Goal: Task Accomplishment & Management: Use online tool/utility

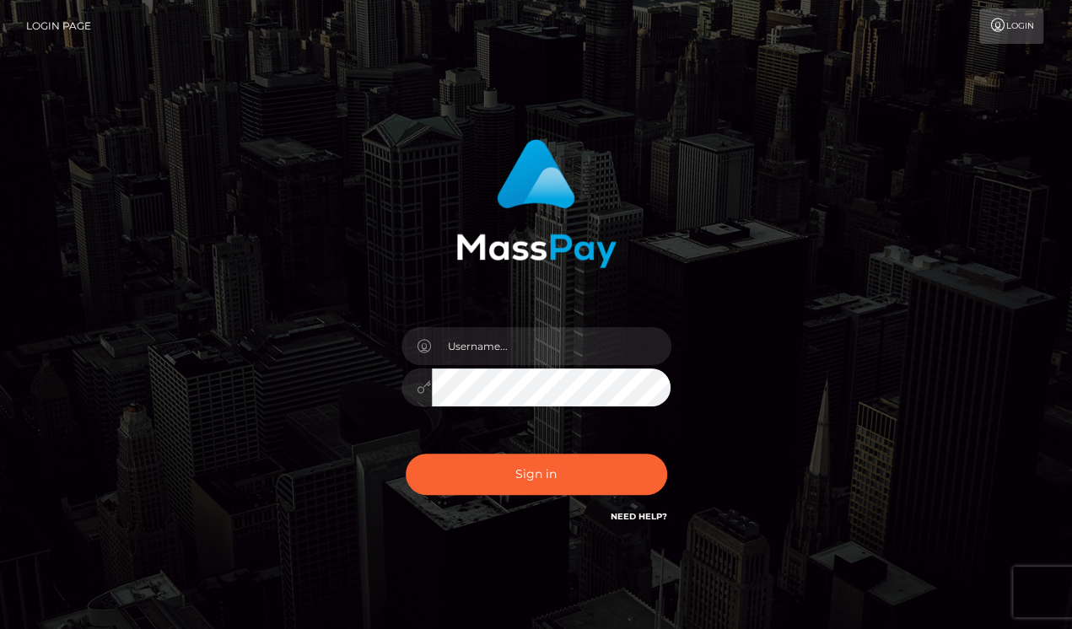
click at [983, 198] on div "Sign in" at bounding box center [536, 340] width 961 height 429
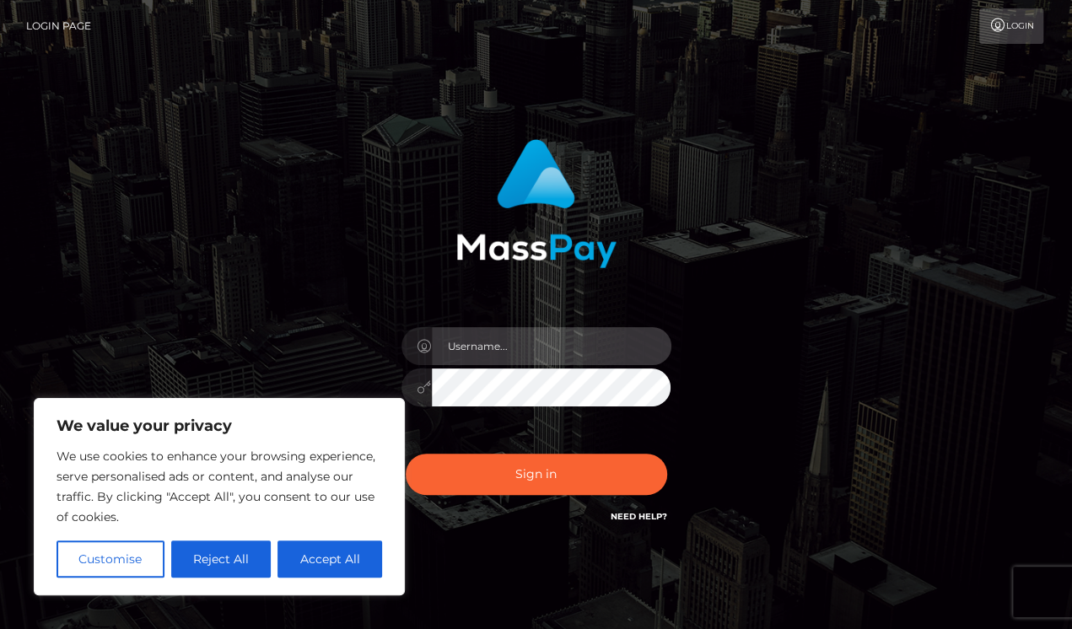
click at [495, 337] on input "text" at bounding box center [551, 346] width 239 height 38
paste input "drew guizzetti"
type input "drew guizzetti"
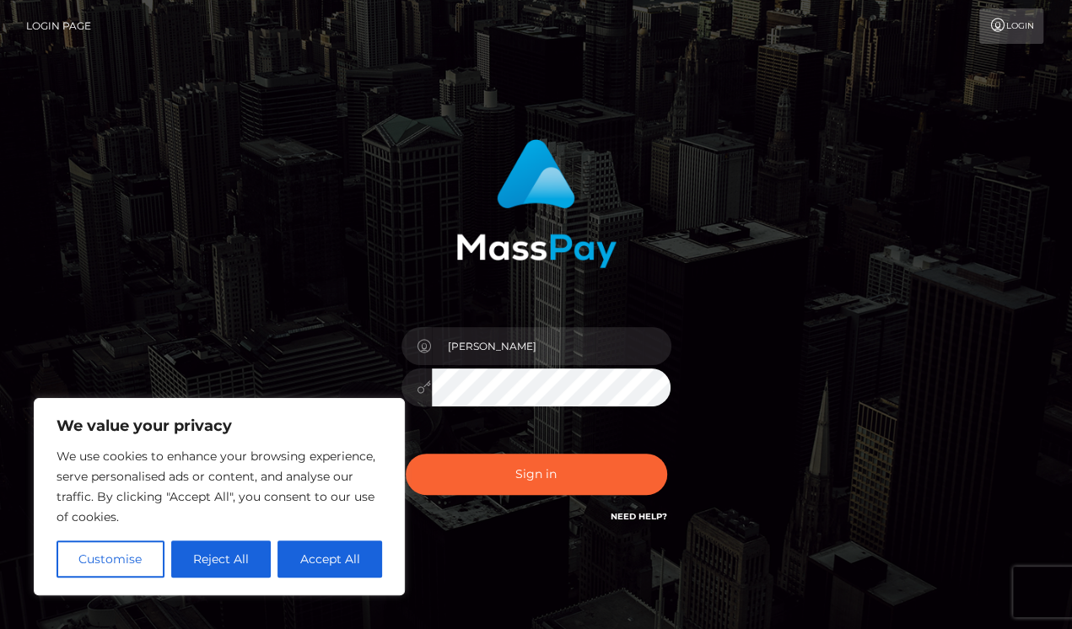
click at [1003, 302] on div "drew guizzetti Sign in" at bounding box center [536, 340] width 961 height 429
click at [297, 552] on button "Accept All" at bounding box center [329, 558] width 105 height 37
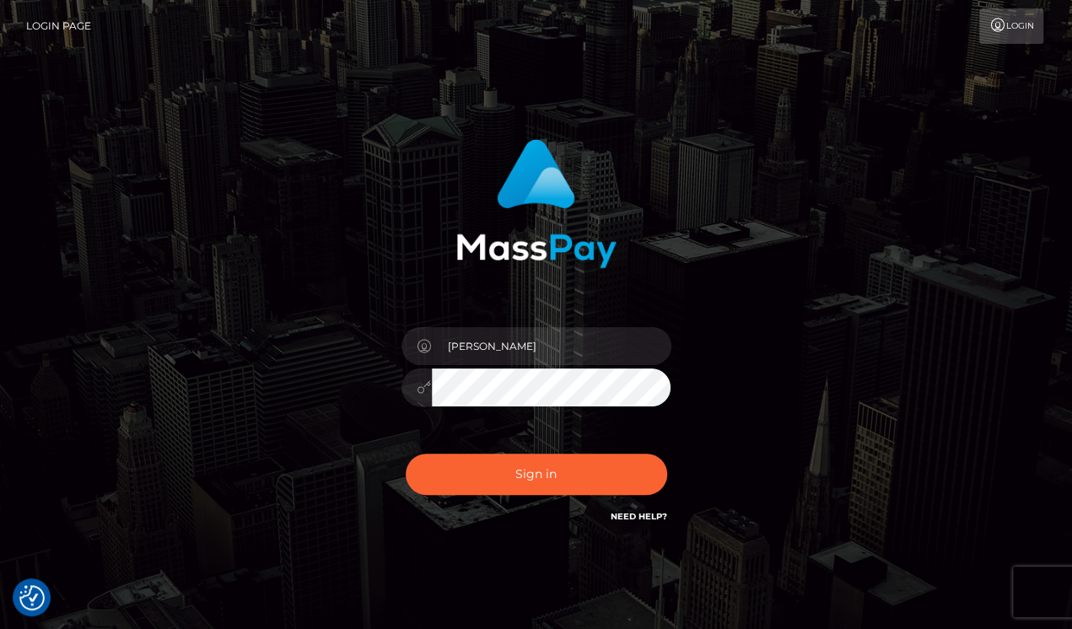
checkbox input "true"
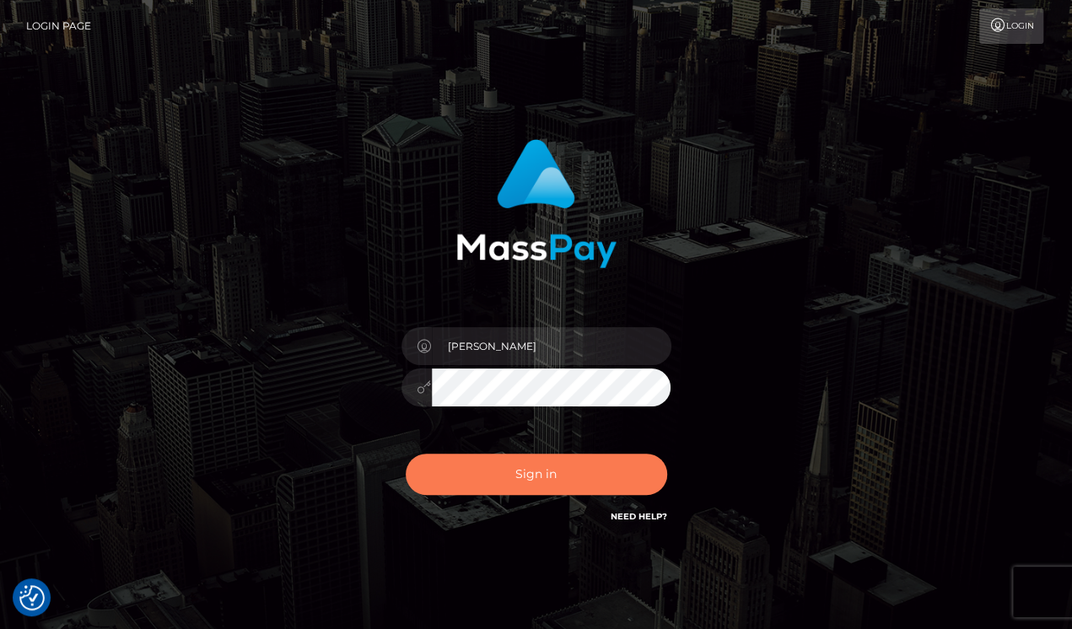
click at [548, 487] on button "Sign in" at bounding box center [536, 474] width 261 height 41
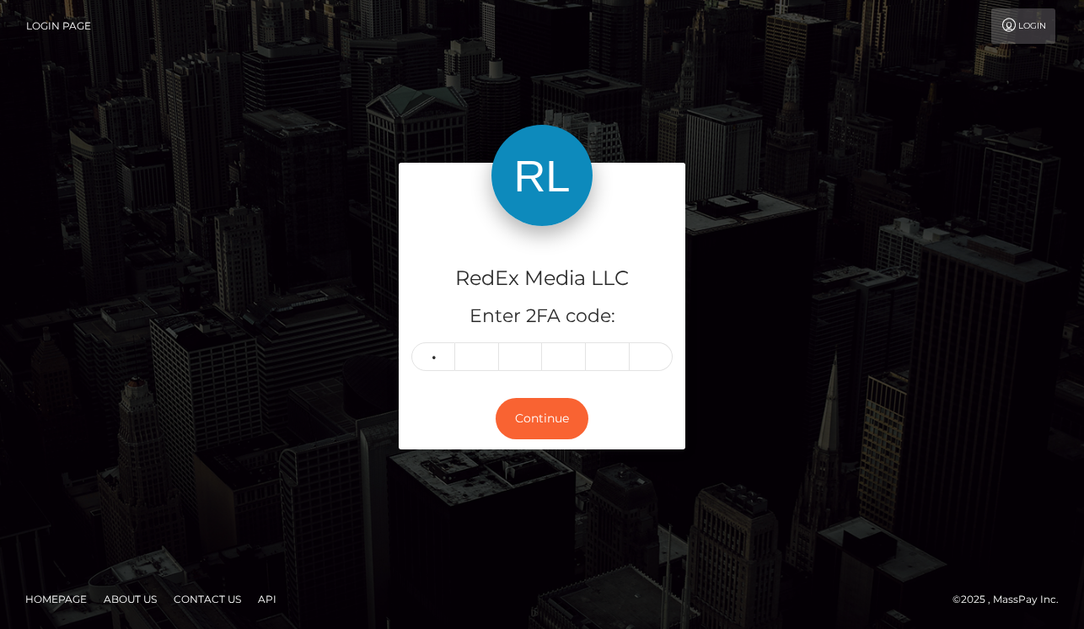
type input "5"
type input "8"
type input "5"
type input "2"
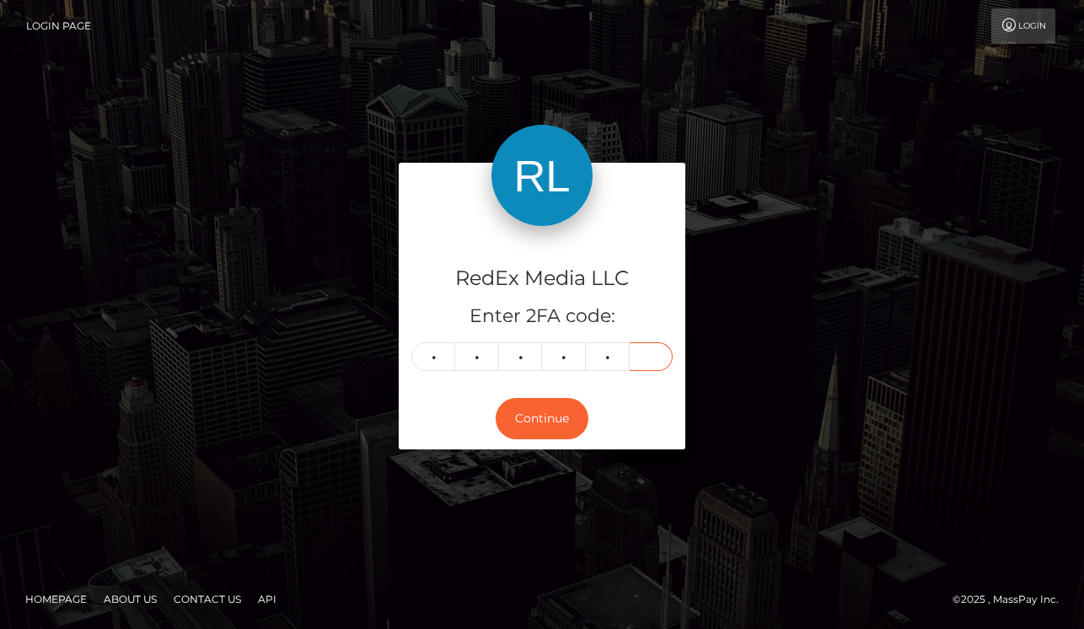
type input "9"
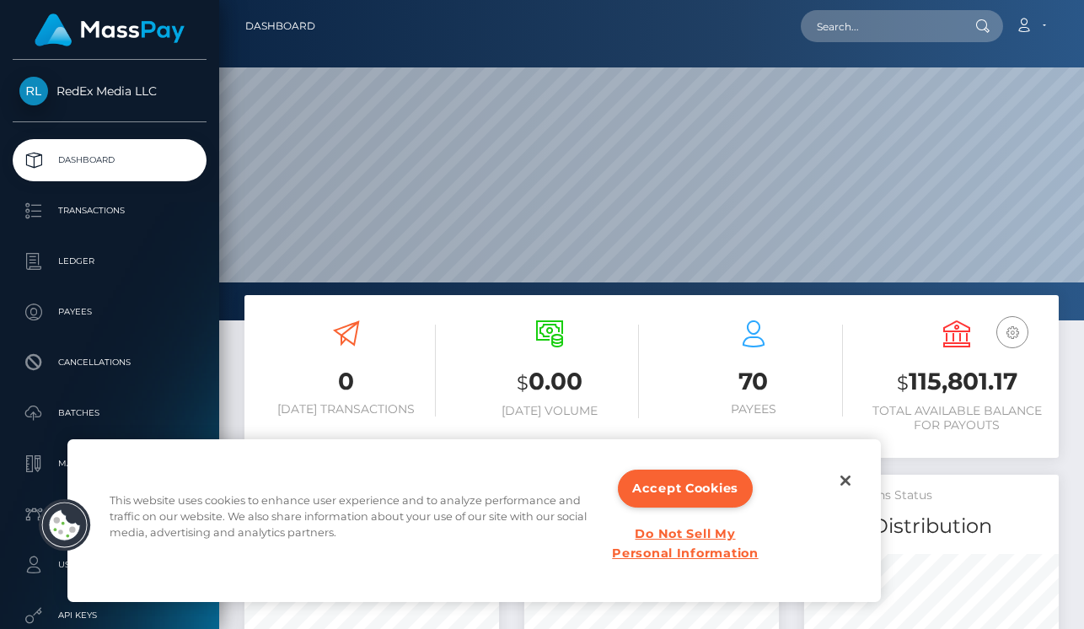
scroll to position [298, 255]
click at [843, 481] on button "Close" at bounding box center [845, 480] width 37 height 37
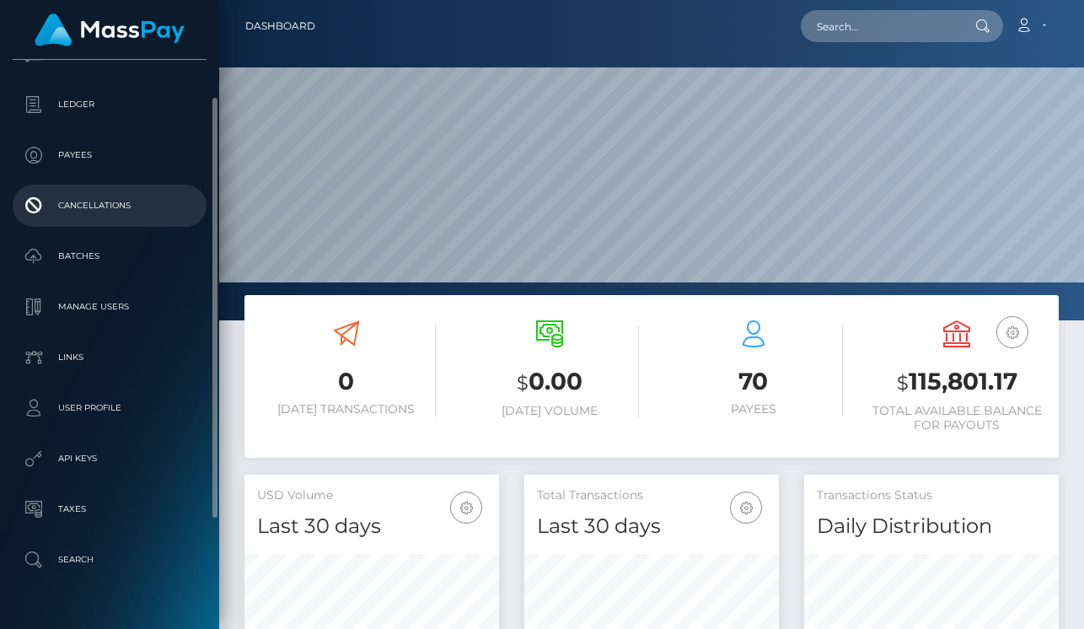
scroll to position [196, 0]
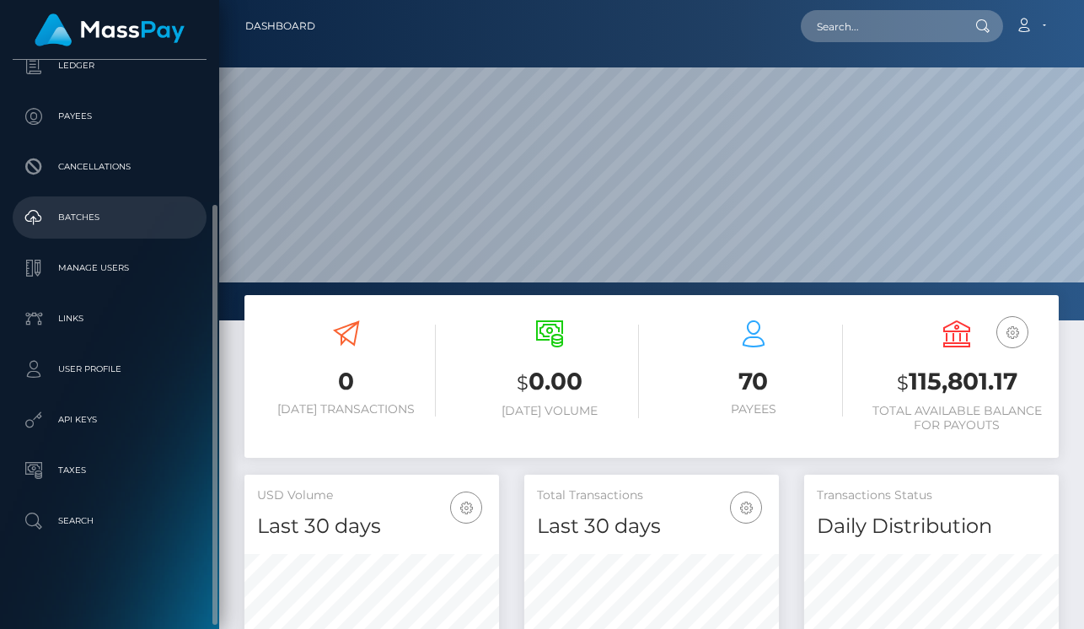
click at [94, 222] on p "Batches" at bounding box center [109, 217] width 180 height 25
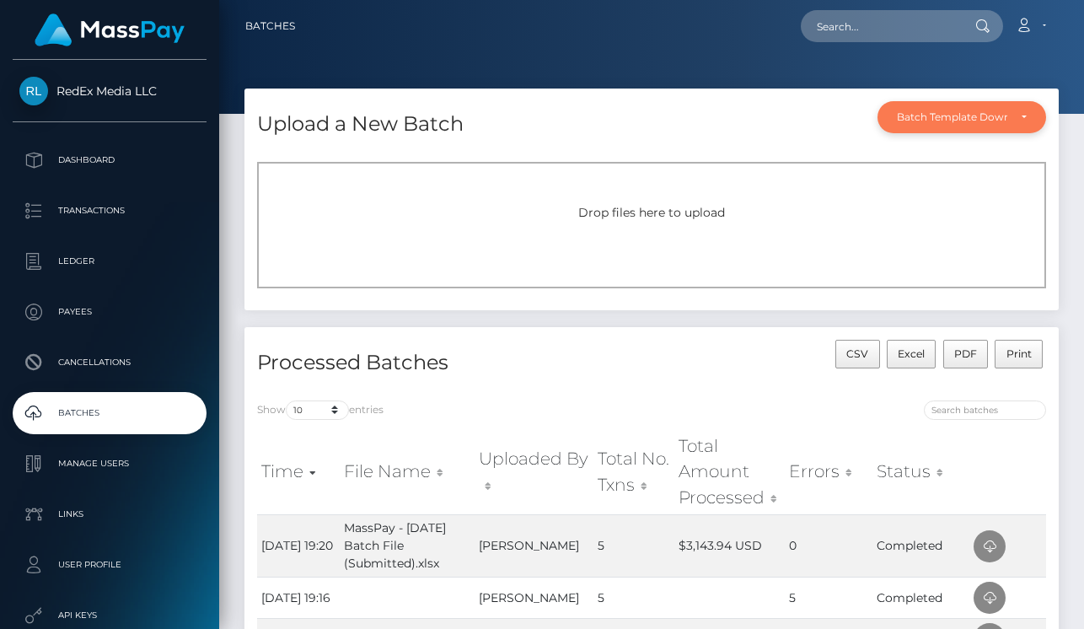
click at [1023, 114] on div "Batch Template Download" at bounding box center [962, 116] width 130 height 13
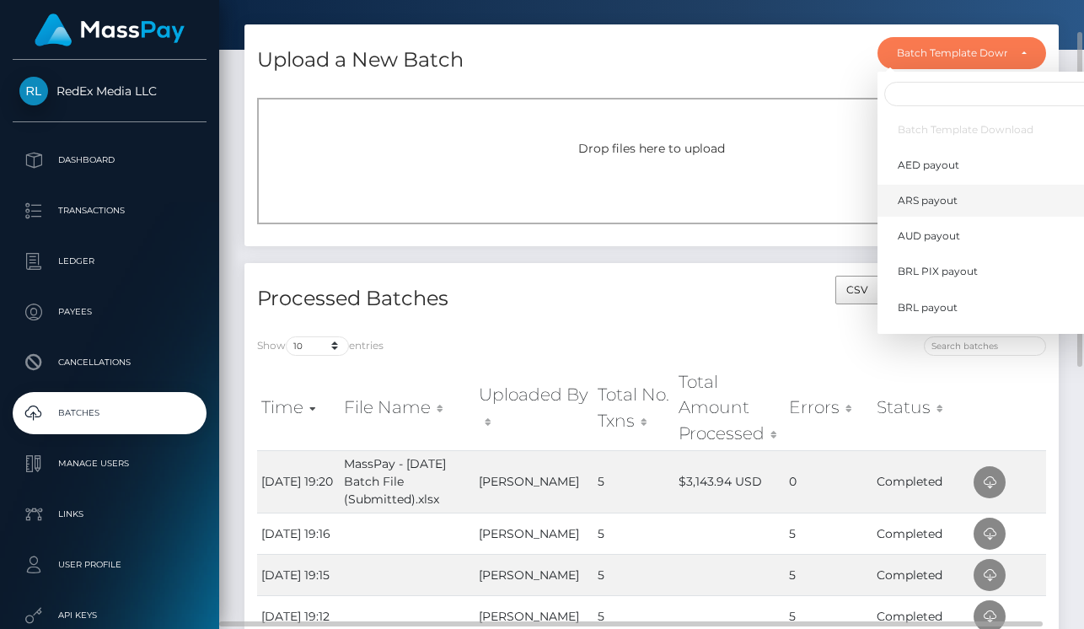
scroll to position [66, 0]
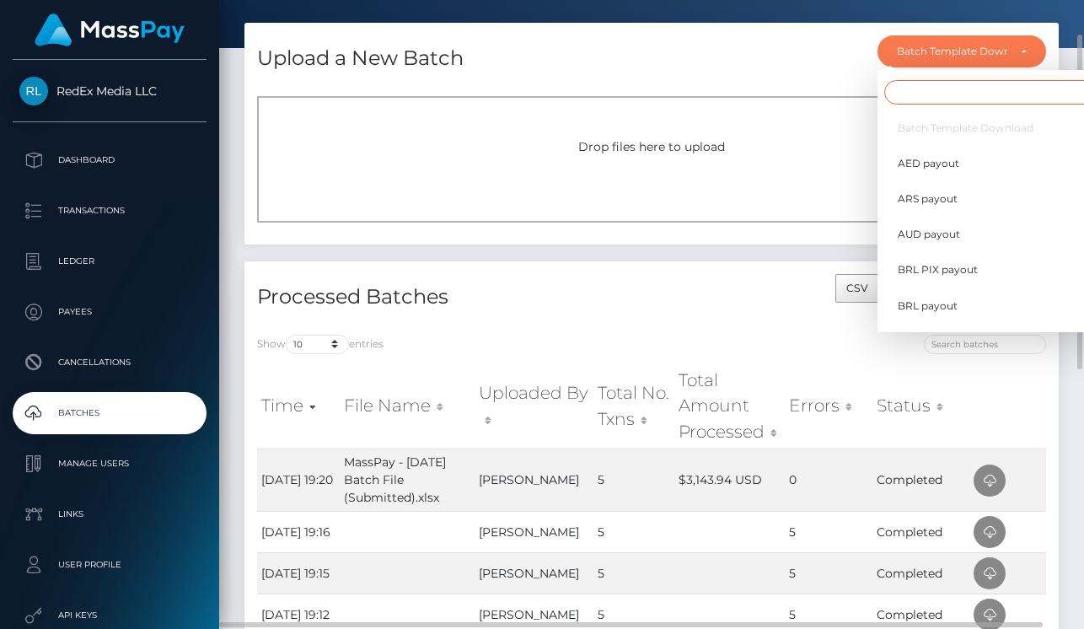
click at [936, 94] on input "Search" at bounding box center [996, 92] width 225 height 24
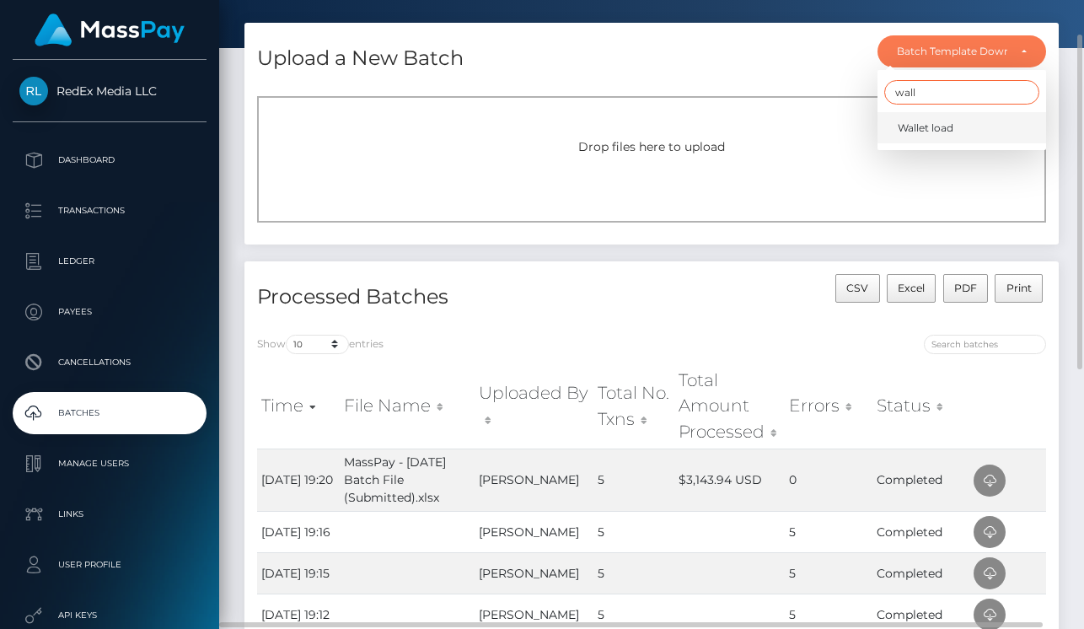
type input "wall"
click at [922, 131] on span "Wallet load" at bounding box center [926, 128] width 56 height 15
select select "/batch_templates/Wallet load.xlsx"
select select
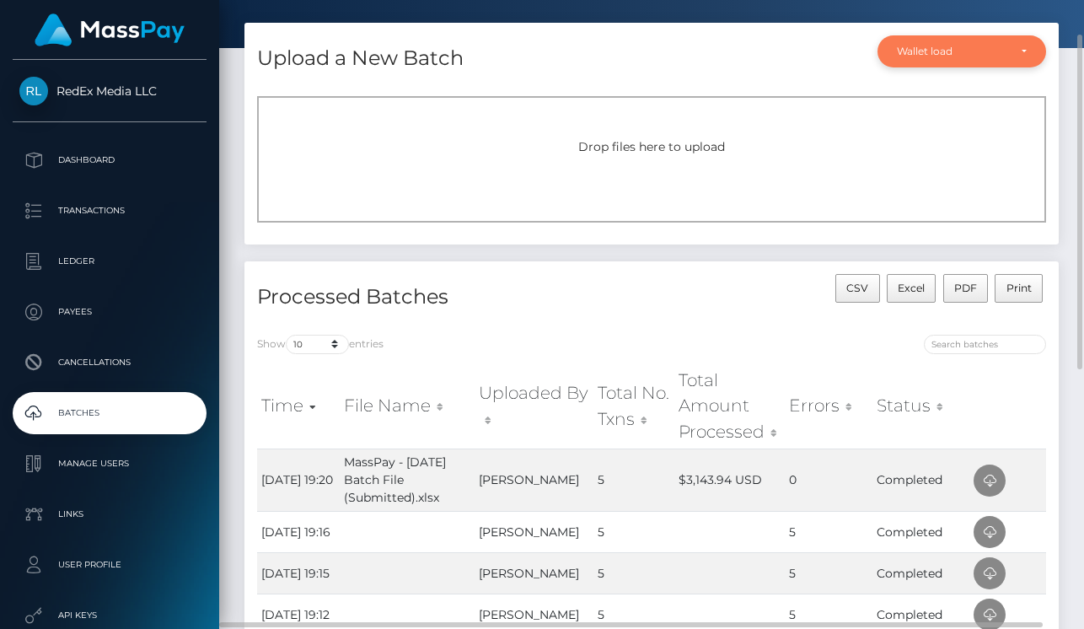
click at [942, 60] on div "Wallet load" at bounding box center [962, 51] width 169 height 32
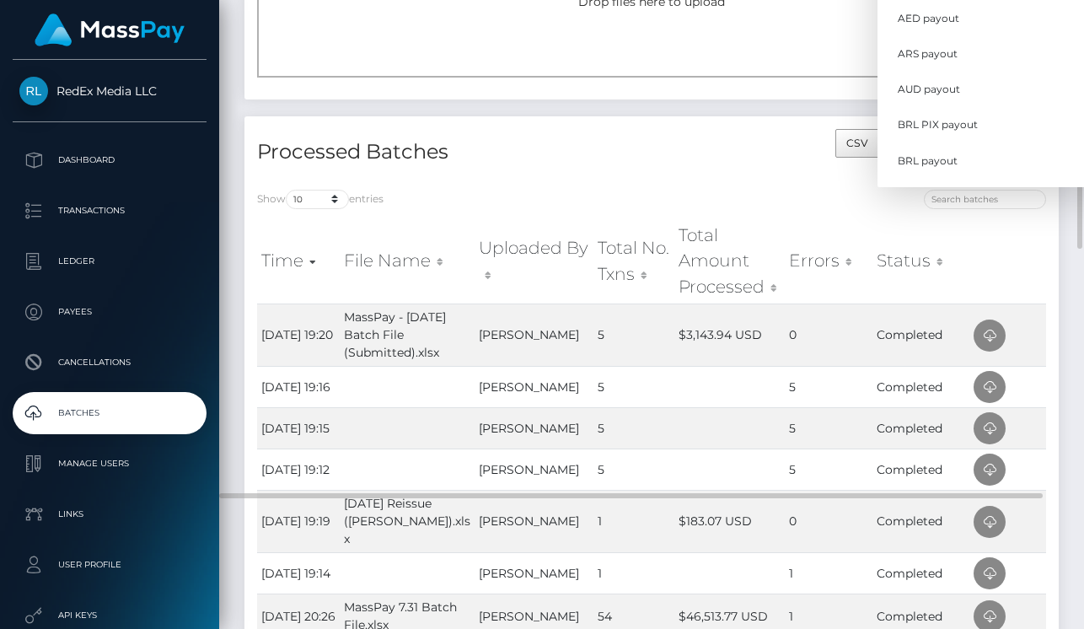
scroll to position [0, 0]
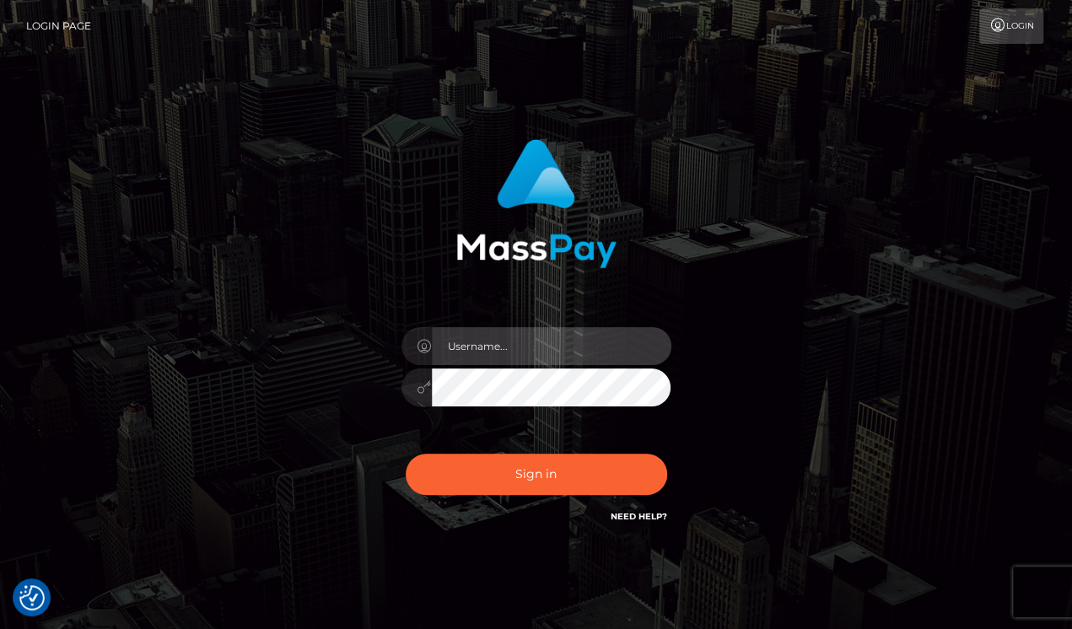
click at [517, 341] on input "text" at bounding box center [551, 346] width 239 height 38
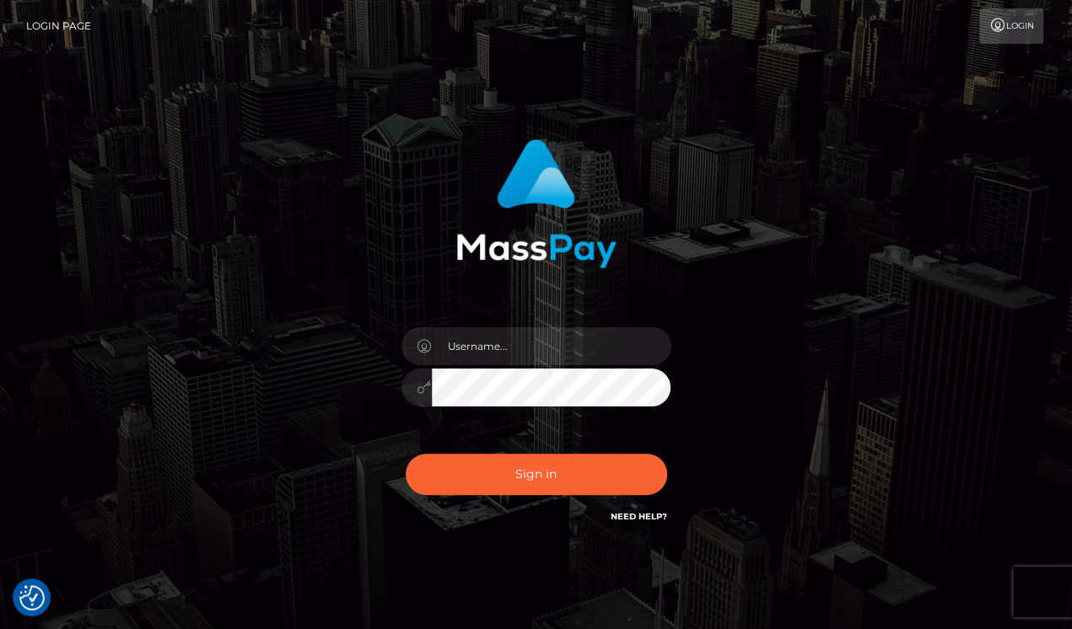
click at [998, 230] on div "Sign in" at bounding box center [536, 340] width 961 height 429
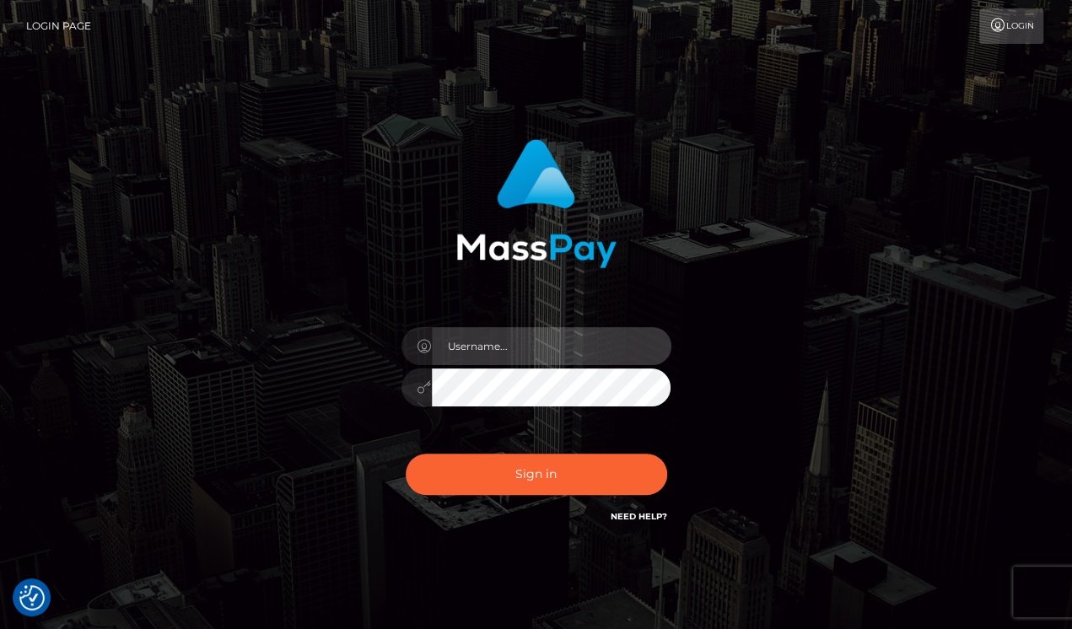
click at [536, 328] on input "text" at bounding box center [551, 346] width 239 height 38
type input "drew guizzetti"
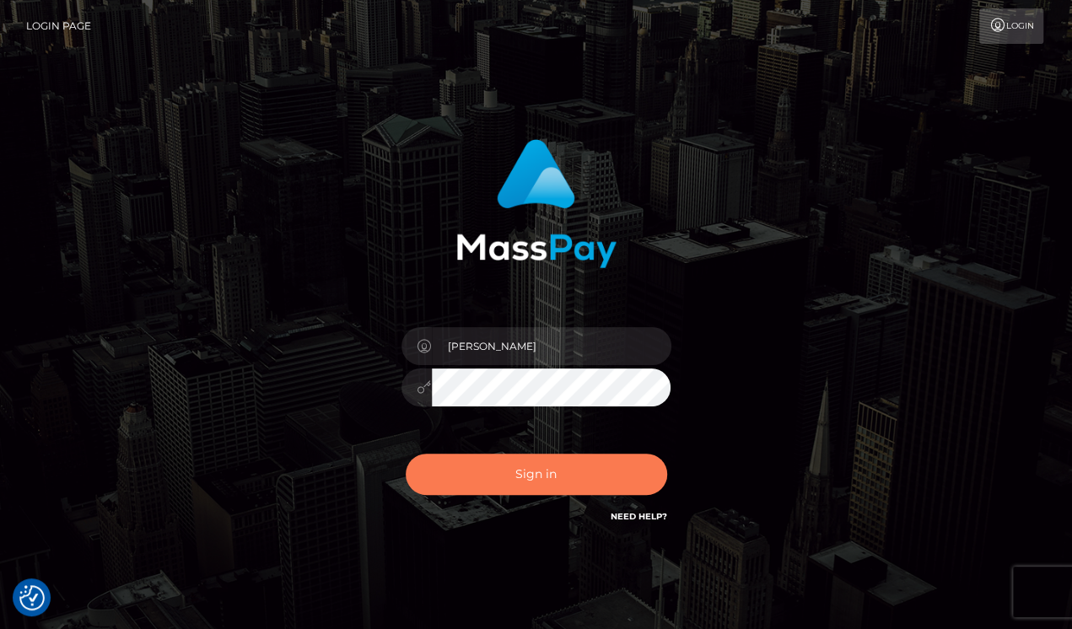
click at [514, 483] on button "Sign in" at bounding box center [536, 474] width 261 height 41
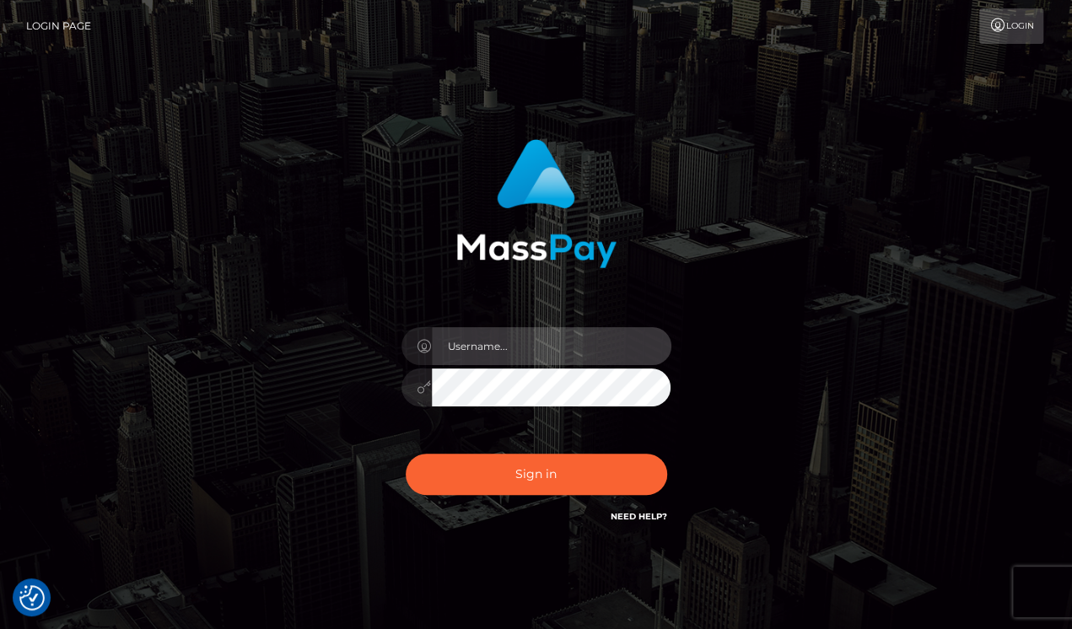
click at [523, 352] on input "text" at bounding box center [551, 346] width 239 height 38
type input "drew guizzetti"
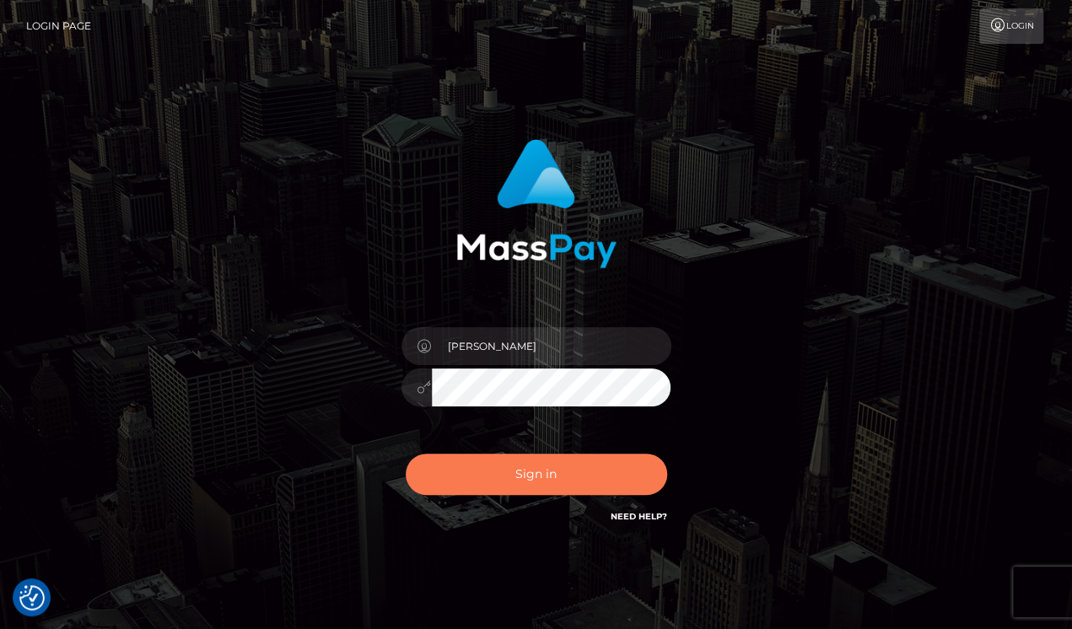
click at [502, 464] on button "Sign in" at bounding box center [536, 474] width 261 height 41
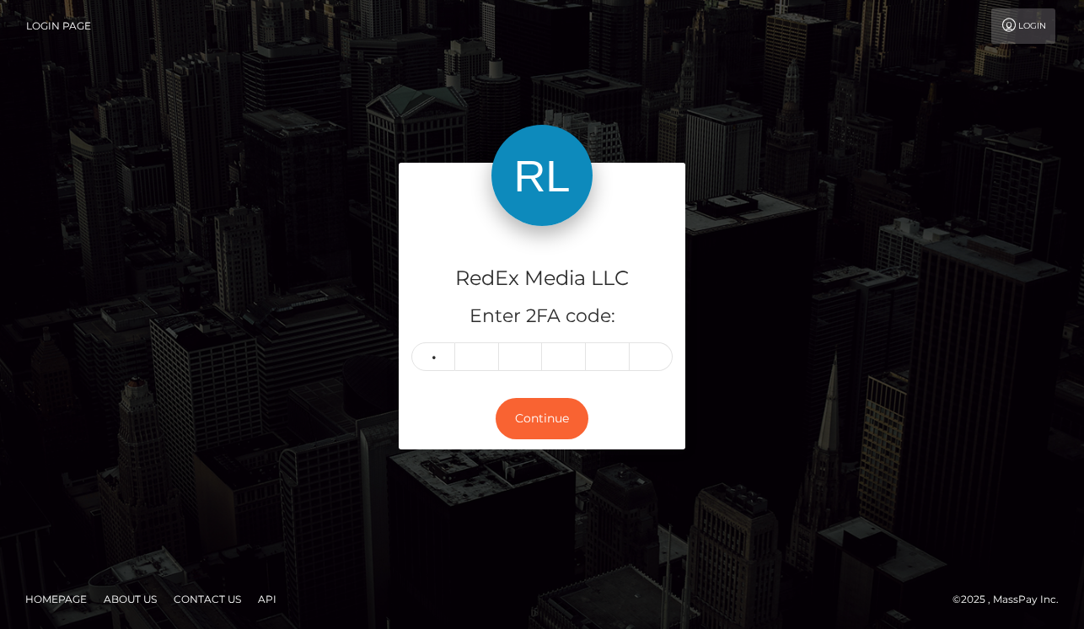
type input "2"
type input "4"
type input "7"
type input "6"
type input "0"
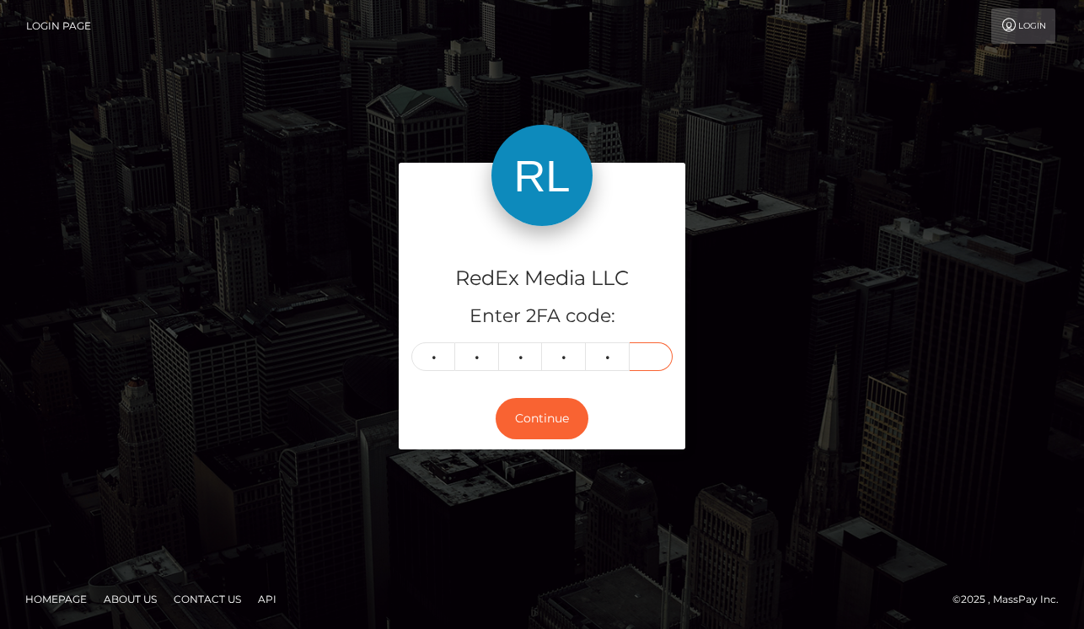
type input "6"
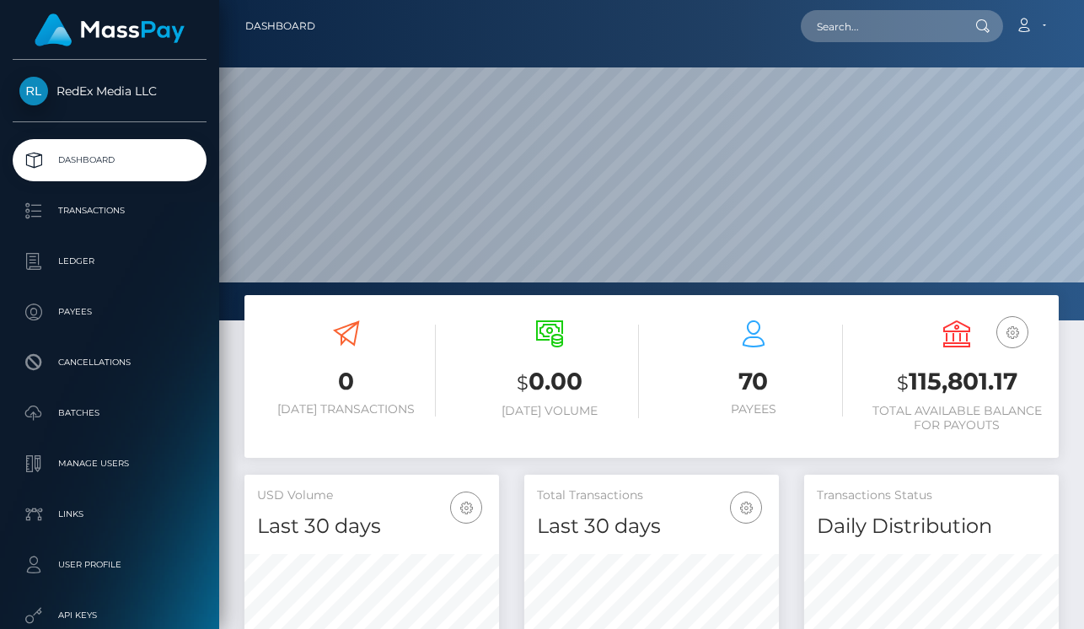
scroll to position [298, 255]
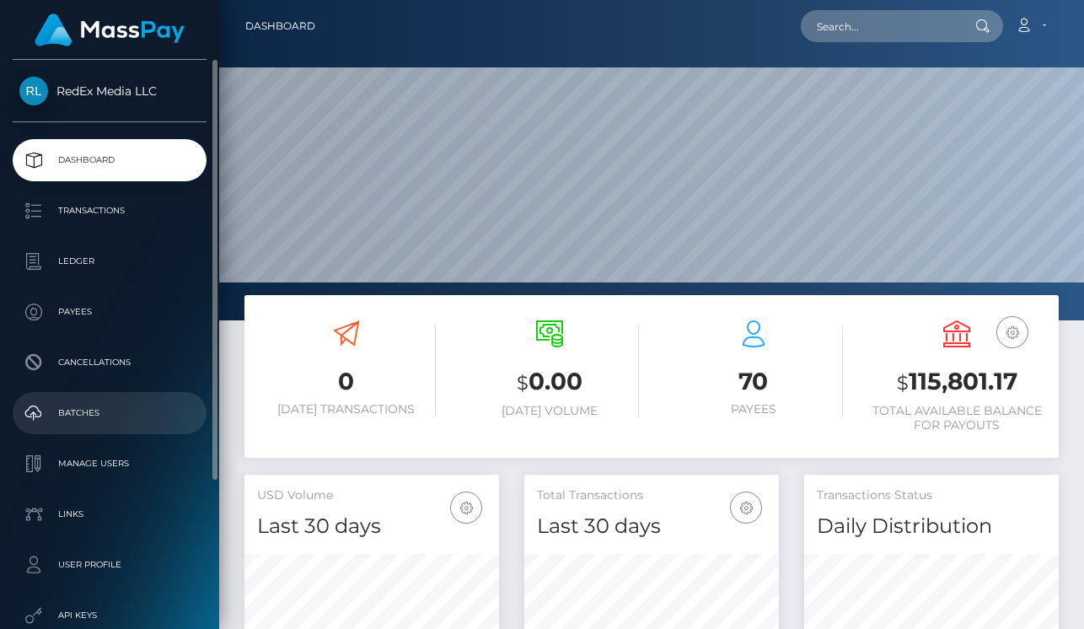
click at [89, 414] on p "Batches" at bounding box center [109, 412] width 180 height 25
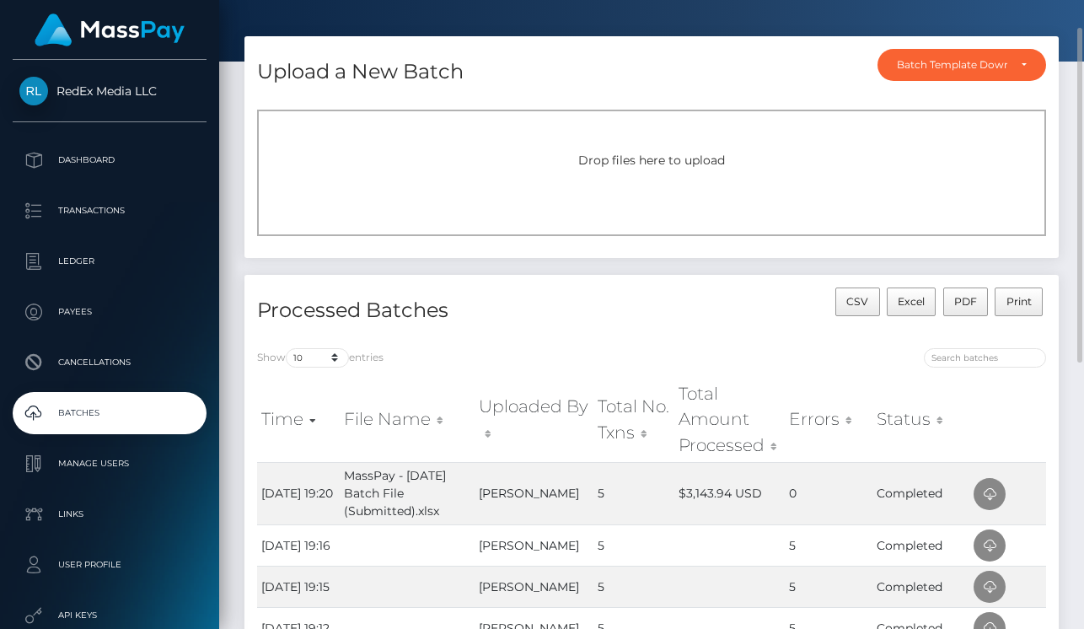
scroll to position [52, 0]
click at [642, 193] on div "Drop files here to upload" at bounding box center [651, 173] width 789 height 126
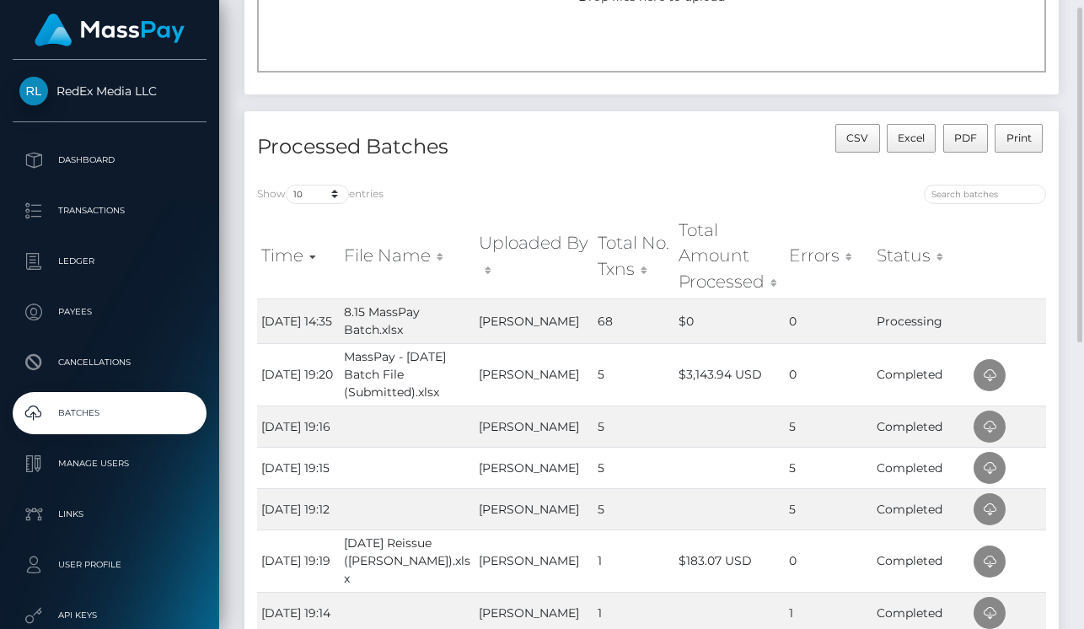
scroll to position [218, 0]
click at [1066, 185] on div "Processed Batches CSV Excel PDF Print Show 10 25 50 All entries Time File Name …" at bounding box center [652, 506] width 840 height 792
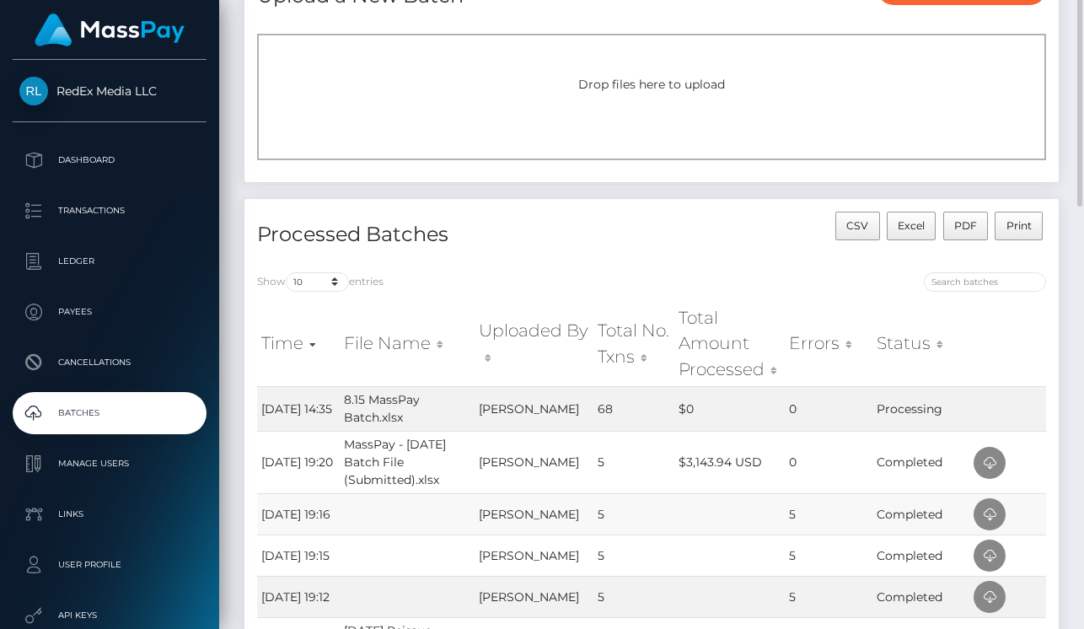
scroll to position [0, 0]
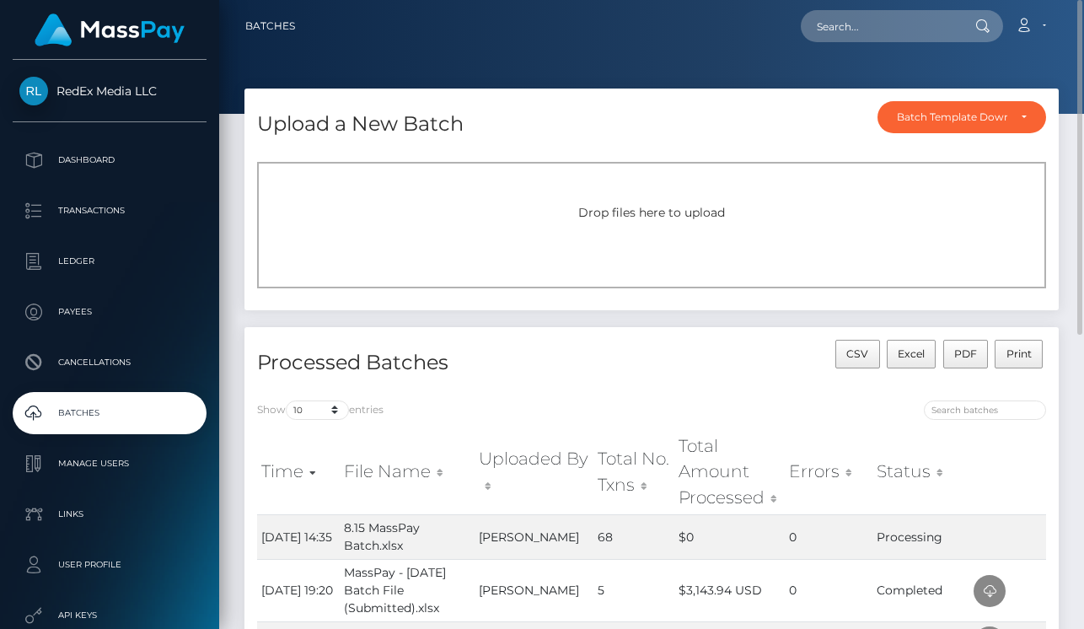
click at [724, 355] on div "CSV Excel PDF Print" at bounding box center [855, 364] width 407 height 48
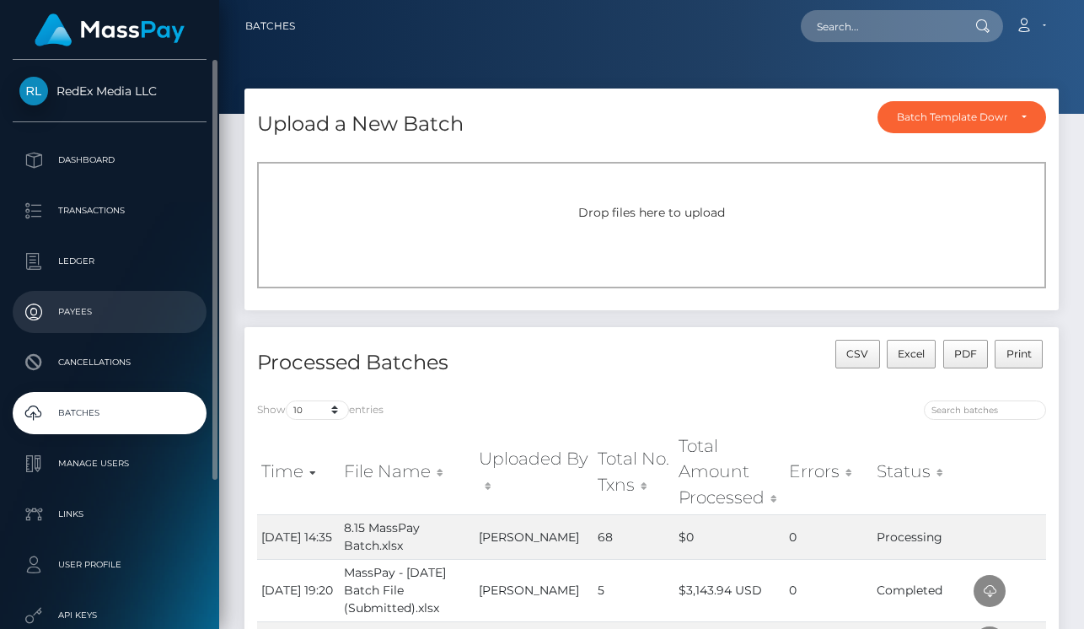
click at [145, 296] on link "Payees" at bounding box center [110, 312] width 194 height 42
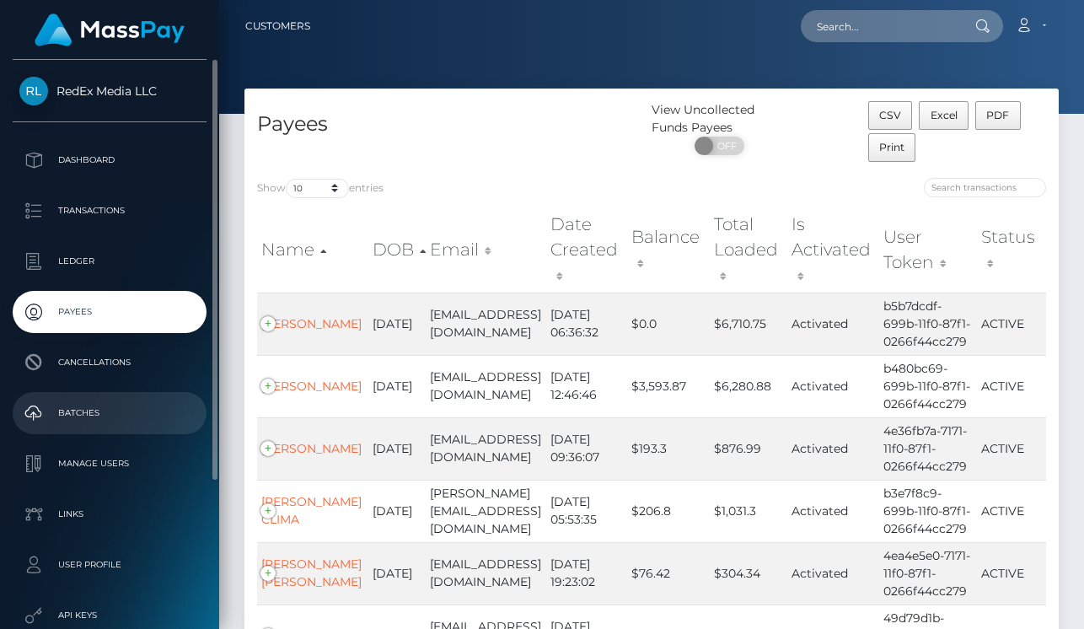
click at [92, 422] on p "Batches" at bounding box center [109, 412] width 180 height 25
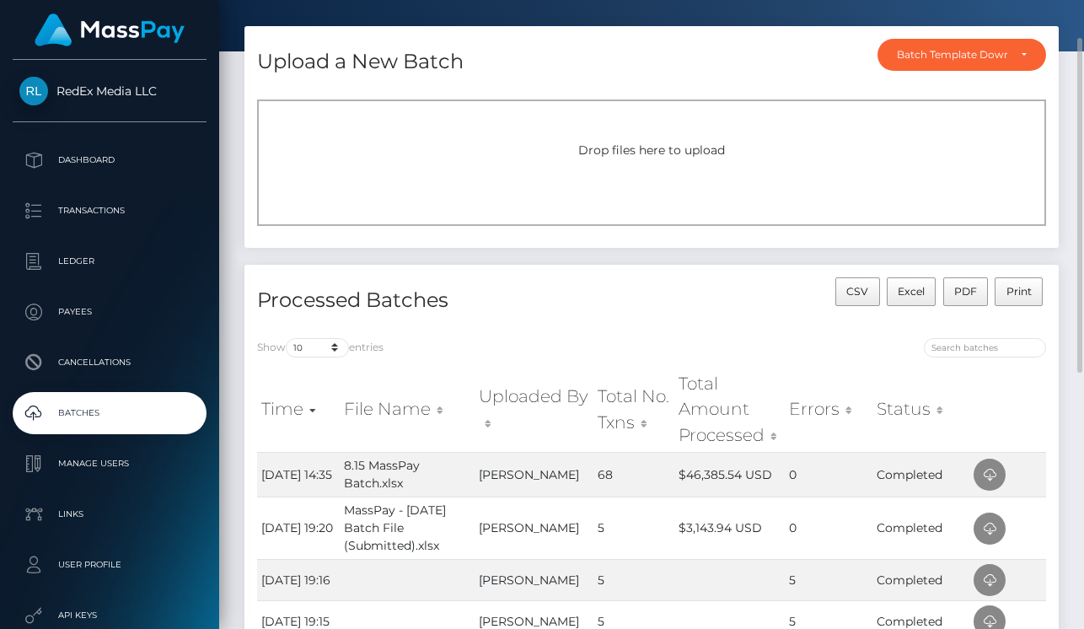
scroll to position [66, 0]
